Goal: Transaction & Acquisition: Purchase product/service

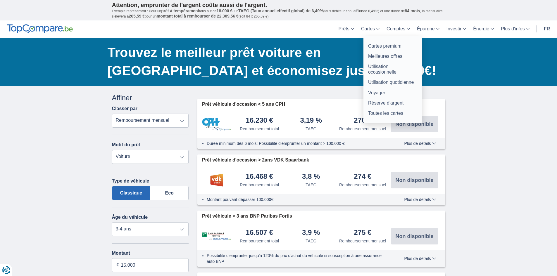
click at [378, 25] on link "Cartes" at bounding box center [369, 28] width 25 height 17
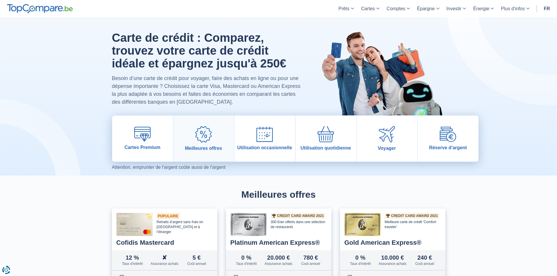
click at [204, 129] on img at bounding box center [203, 134] width 16 height 16
drag, startPoint x: 144, startPoint y: 223, endPoint x: 144, endPoint y: 229, distance: 5.6
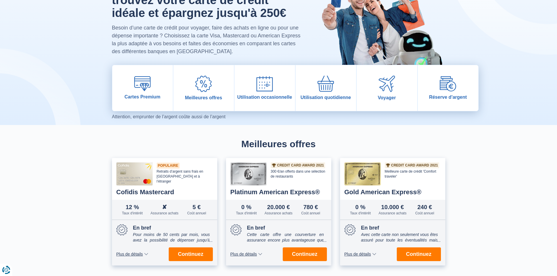
scroll to position [146, 0]
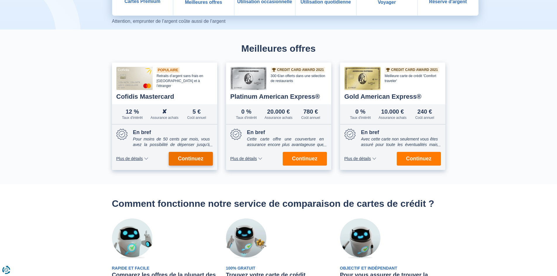
click at [180, 161] on span "Continuez" at bounding box center [190, 158] width 25 height 5
